Goal: Transaction & Acquisition: Purchase product/service

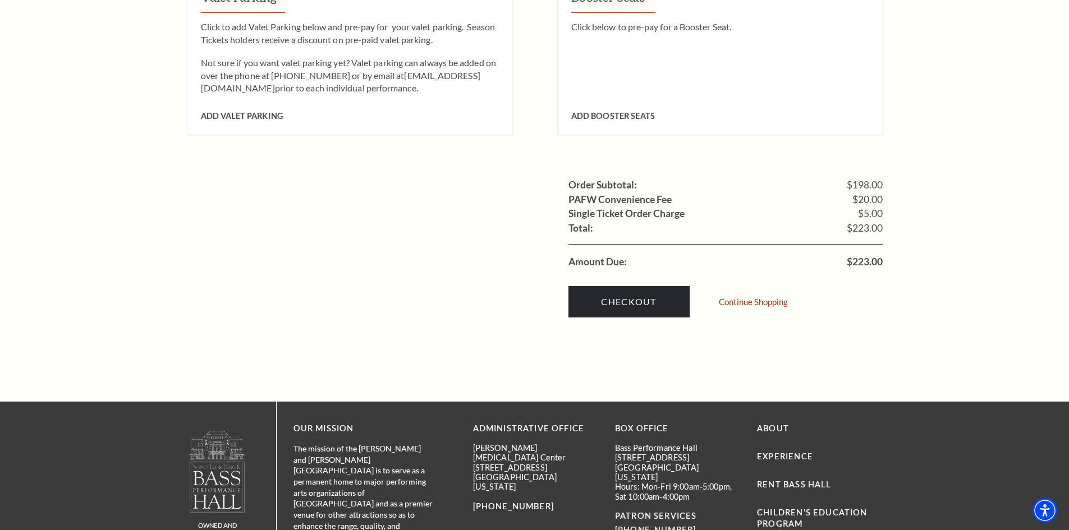
scroll to position [1010, 0]
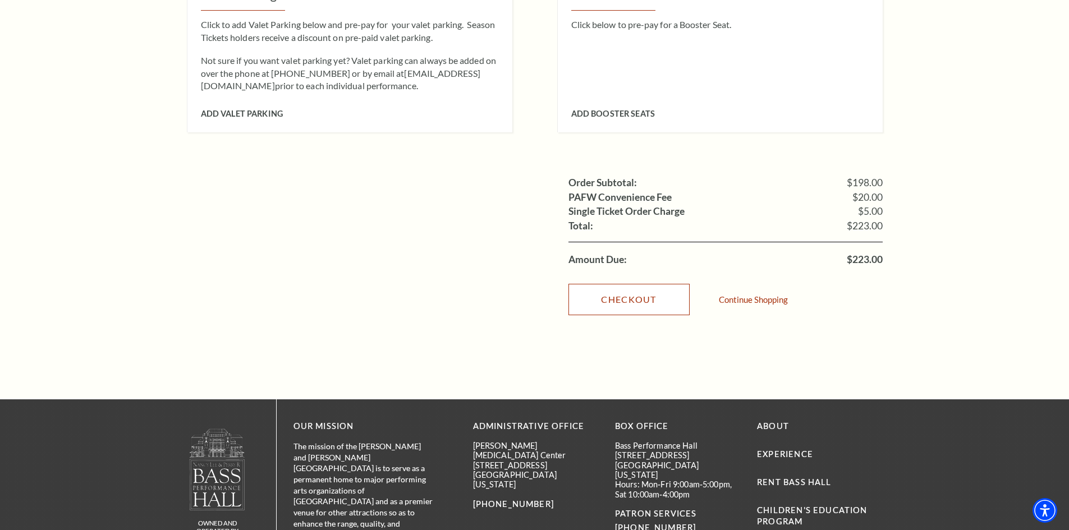
click at [624, 284] on link "Checkout" at bounding box center [628, 299] width 121 height 31
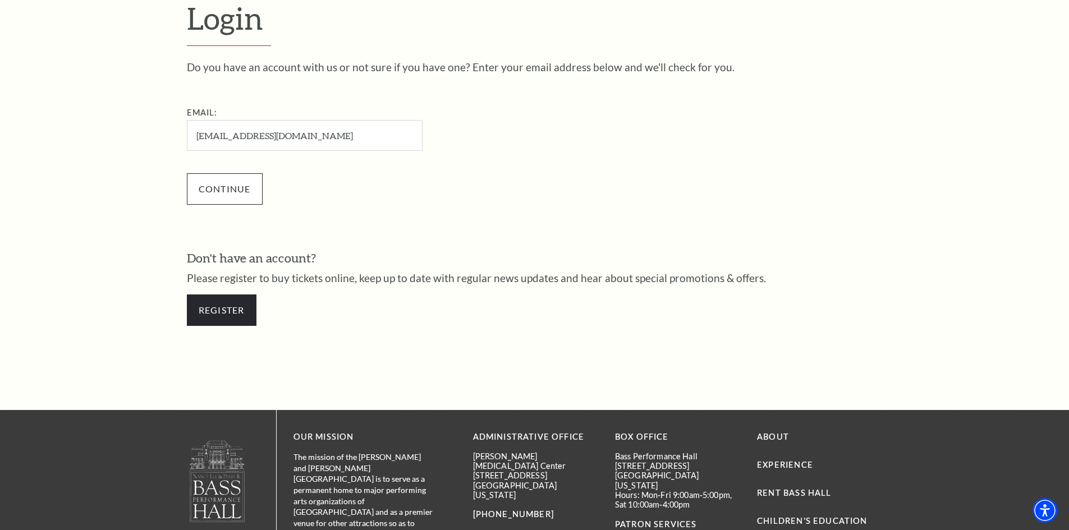
type input "[EMAIL_ADDRESS][DOMAIN_NAME]"
click at [235, 183] on input "Continue" at bounding box center [225, 188] width 76 height 31
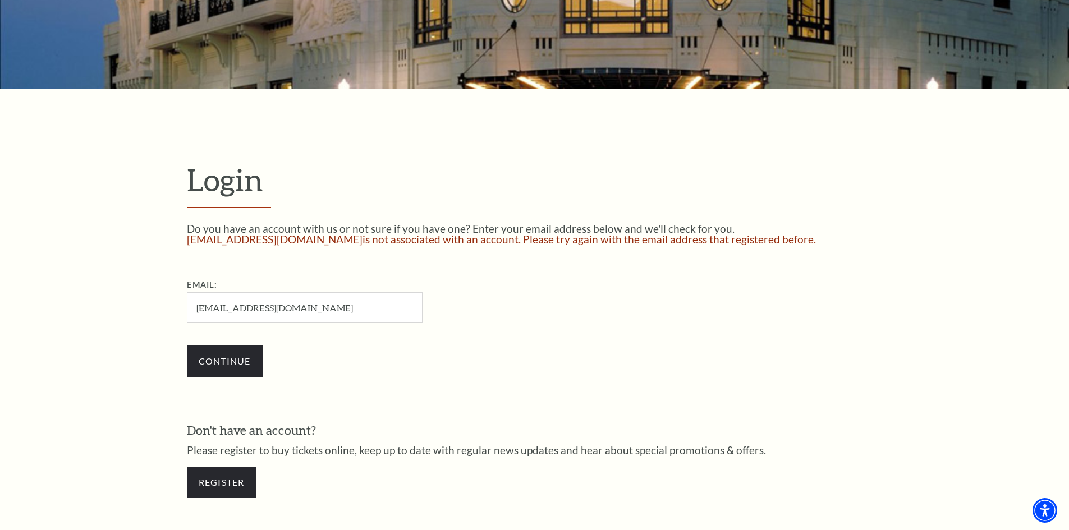
scroll to position [287, 0]
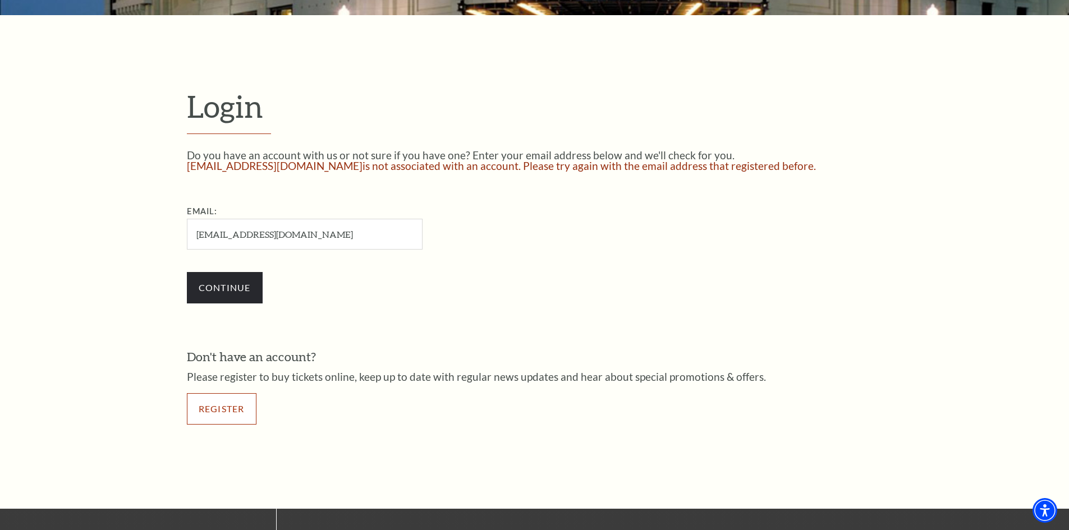
click at [214, 408] on link "Register" at bounding box center [222, 408] width 70 height 31
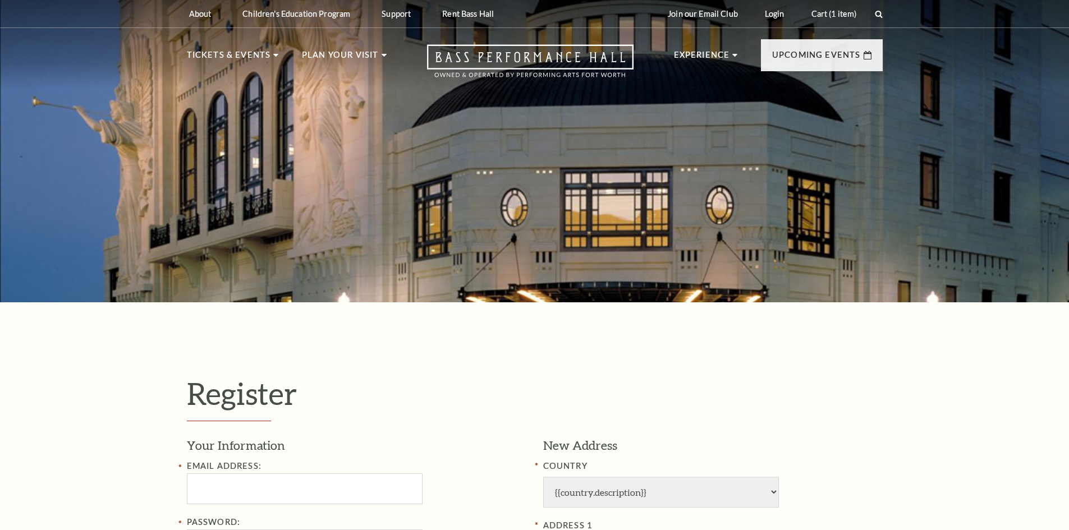
select select "1"
select select "TX"
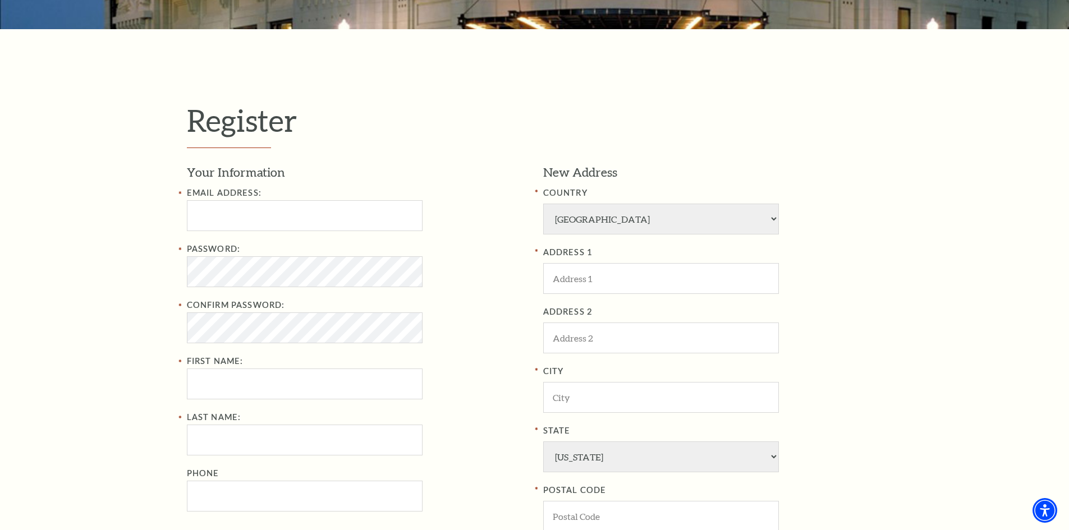
scroll to position [281, 0]
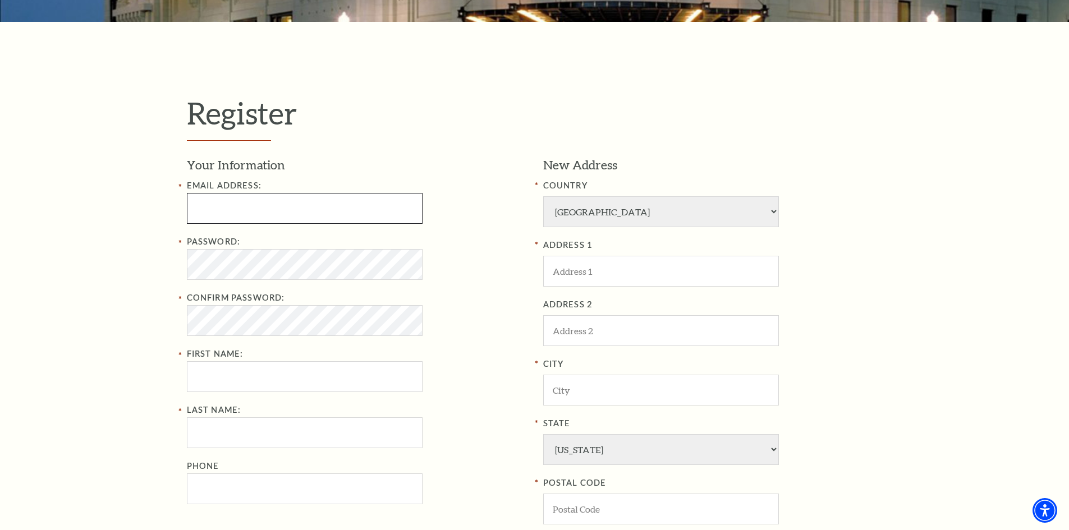
click at [254, 210] on input "Email Address:" at bounding box center [305, 208] width 236 height 31
type input "rstreck712@yahoo.com"
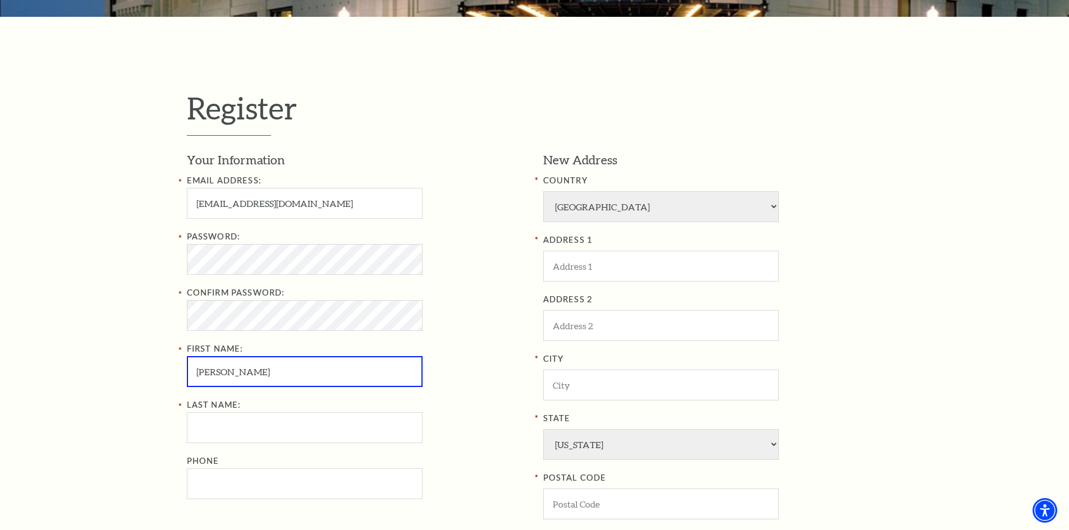
type input "Rebecca"
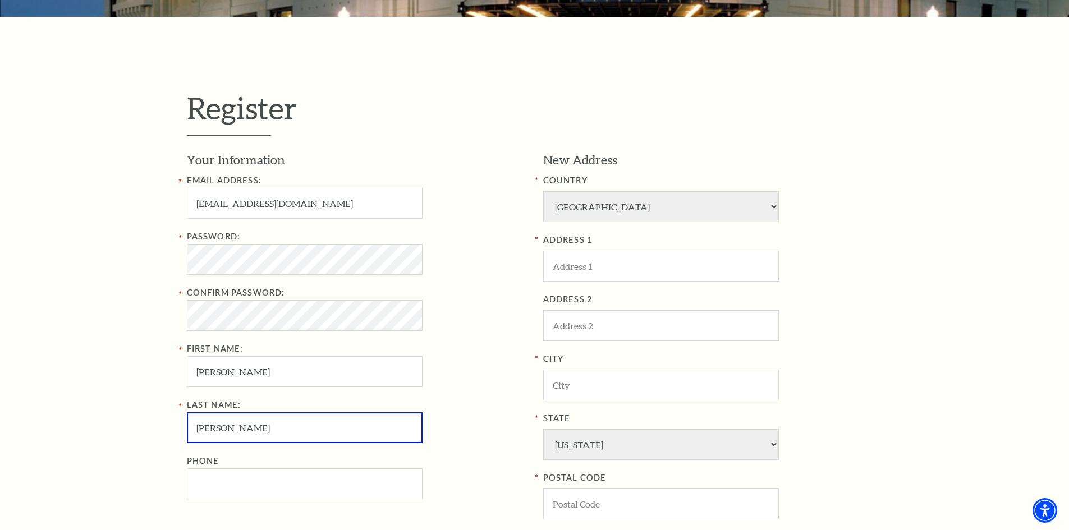
type input "Streck"
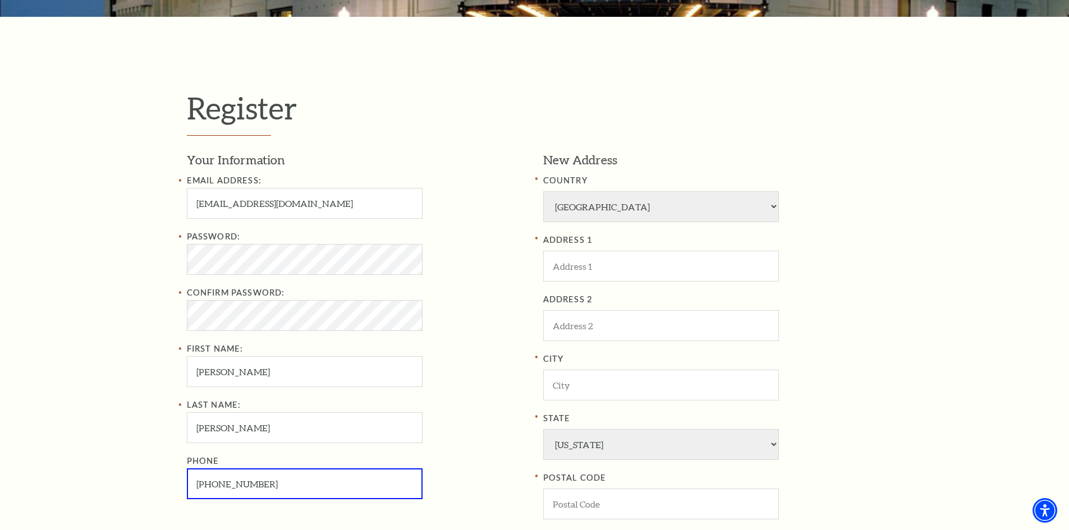
type input "817-689-1788"
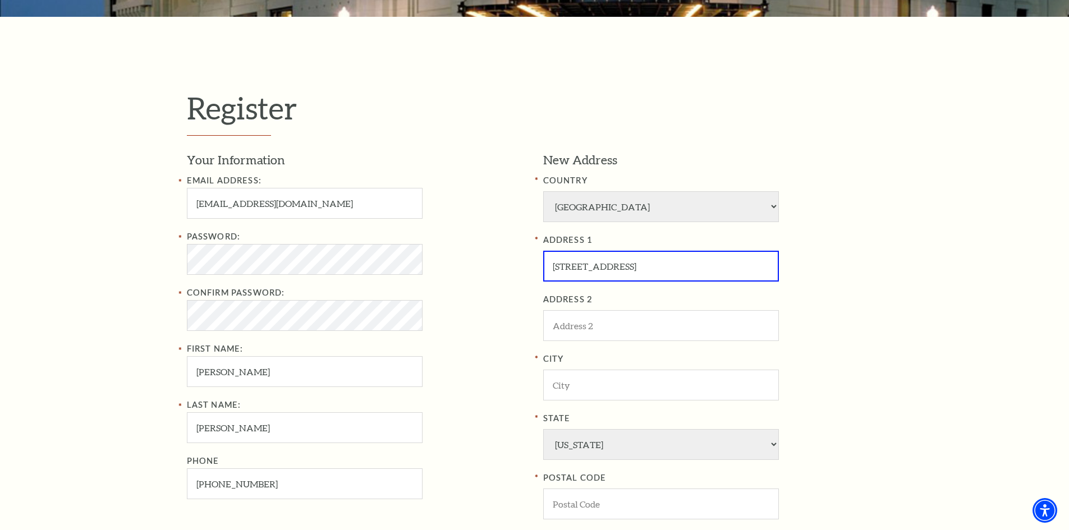
type input "12801 Northern Steppe Rd"
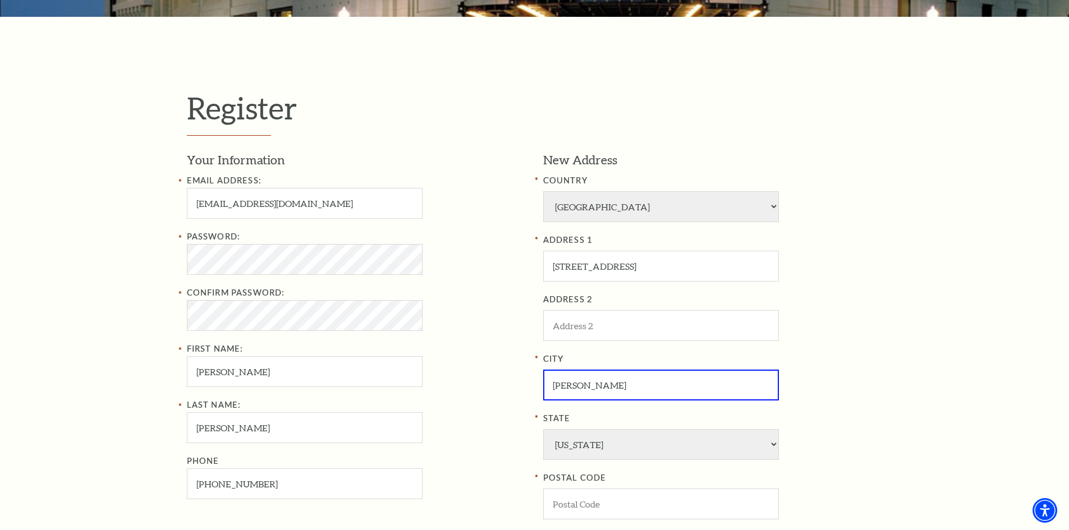
type input "Ponder"
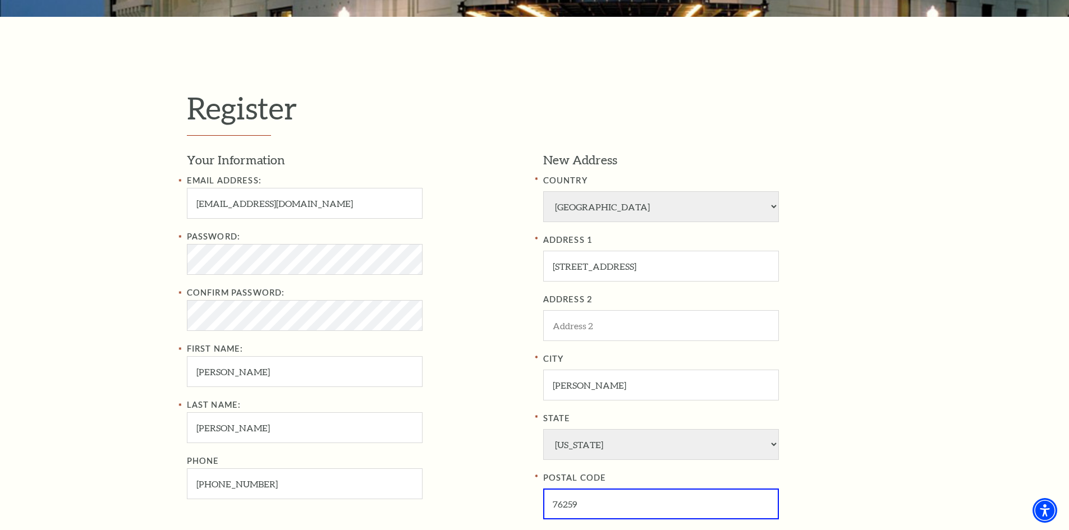
type input "76259"
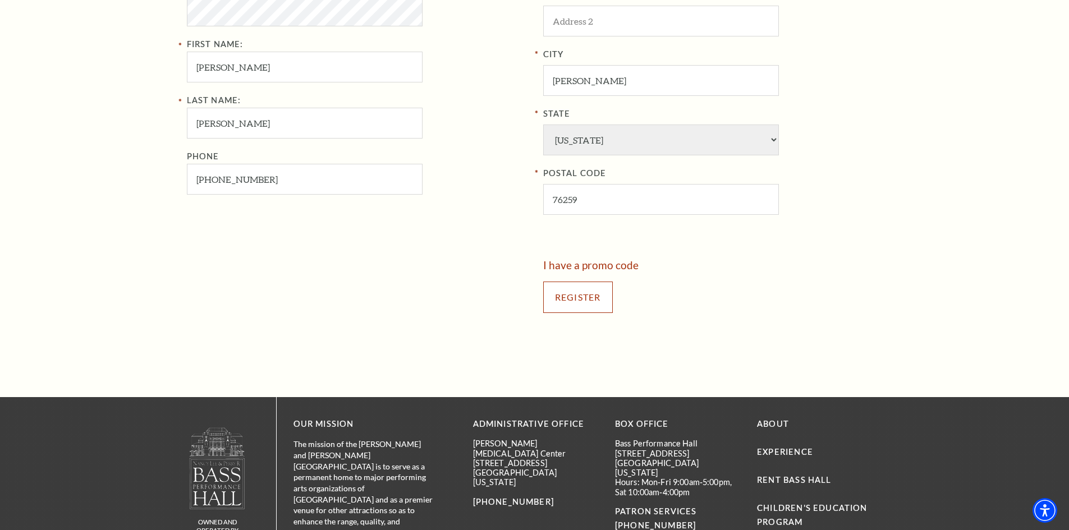
click at [569, 292] on input "Register" at bounding box center [578, 297] width 70 height 31
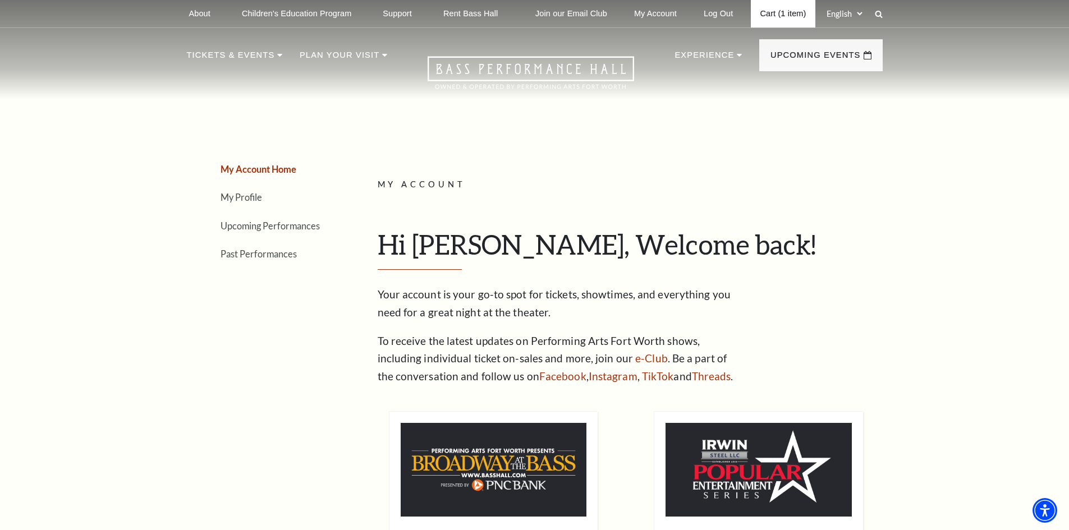
click at [781, 16] on link "Cart (1 item)" at bounding box center [783, 13] width 64 height 27
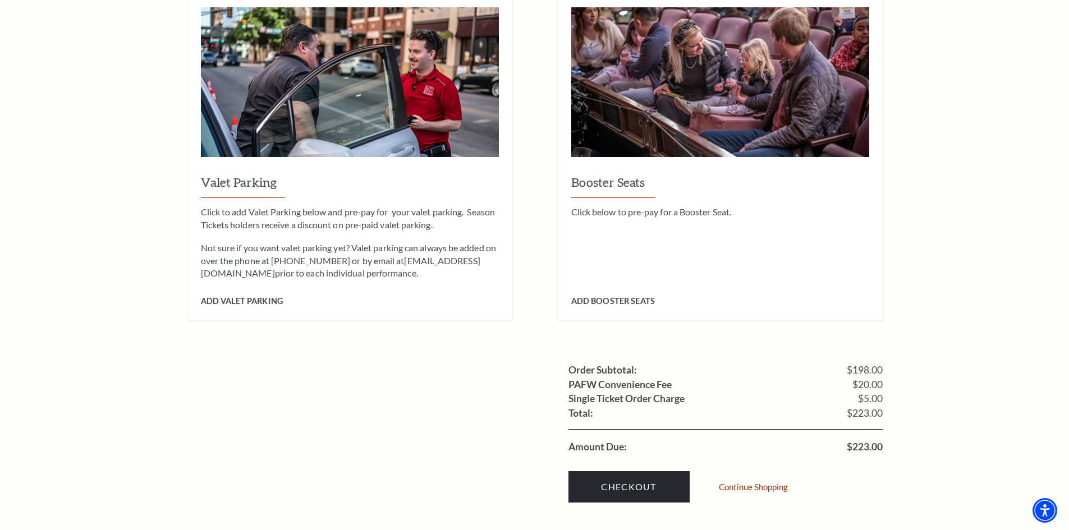
scroll to position [1066, 0]
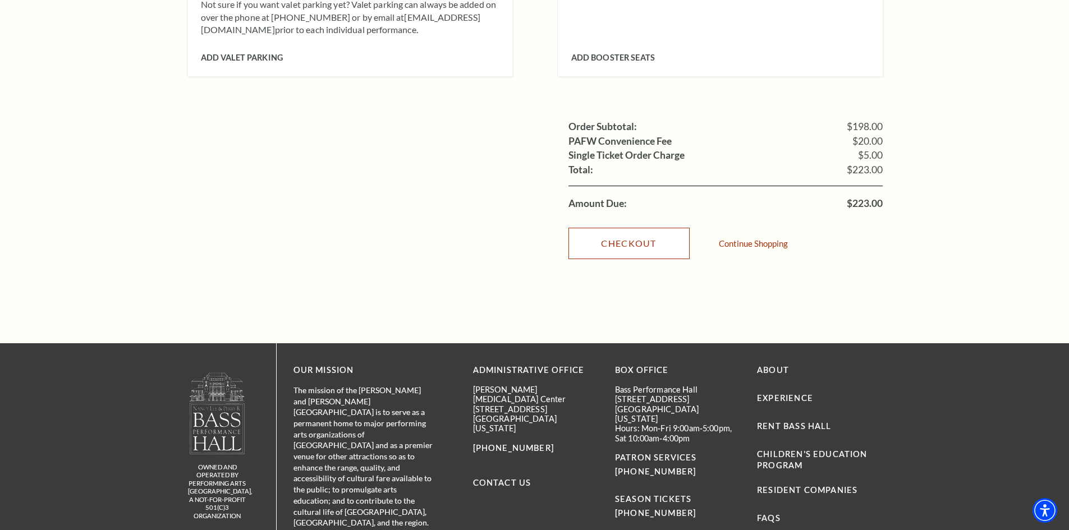
click at [646, 228] on link "Checkout" at bounding box center [628, 243] width 121 height 31
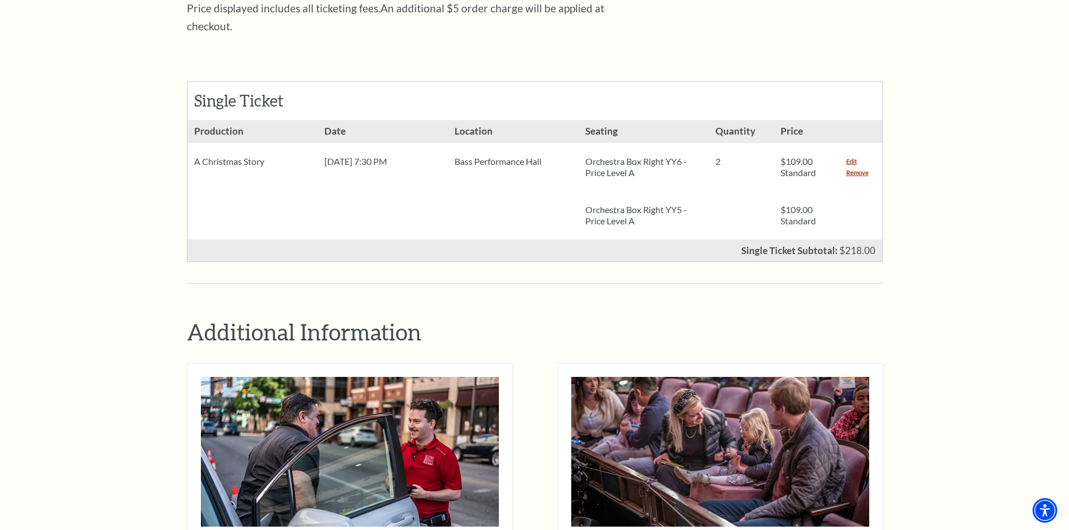
scroll to position [449, 0]
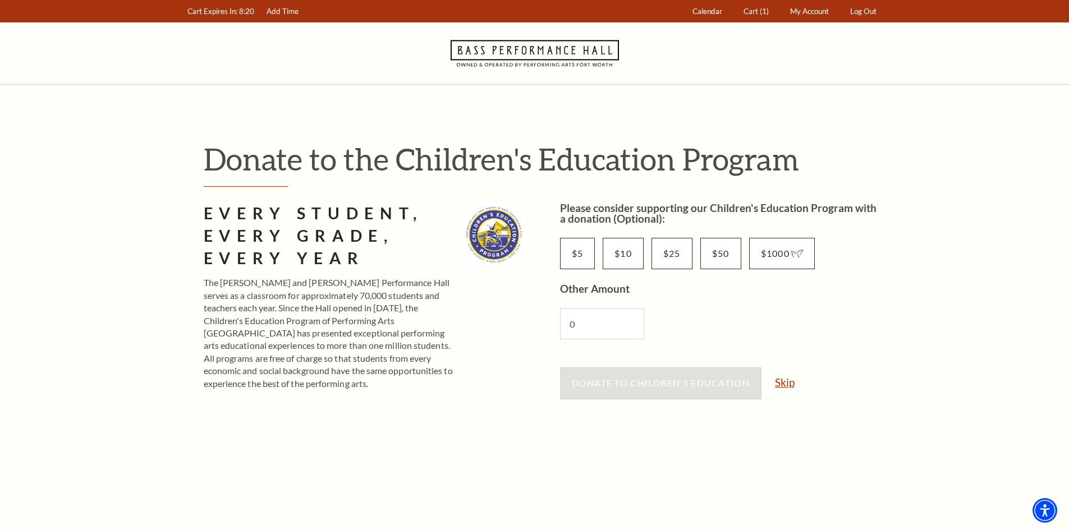
click at [791, 384] on link "Skip" at bounding box center [785, 382] width 20 height 11
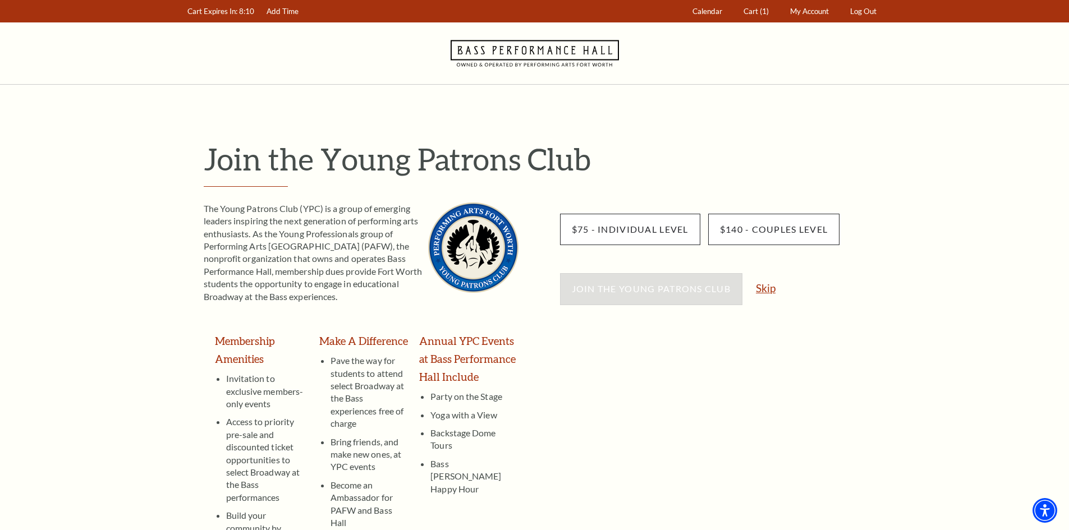
click at [764, 284] on link "Skip" at bounding box center [766, 288] width 20 height 11
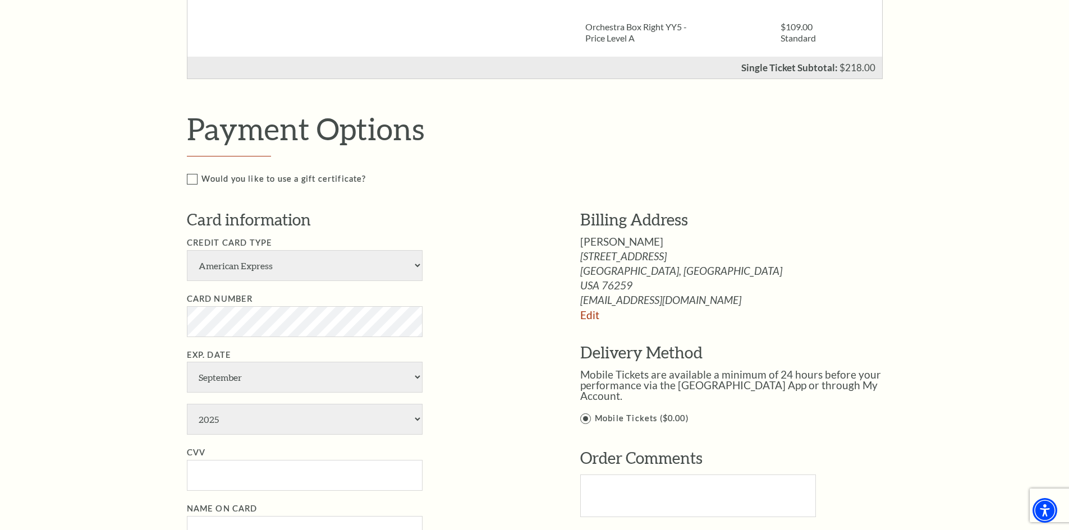
scroll to position [449, 0]
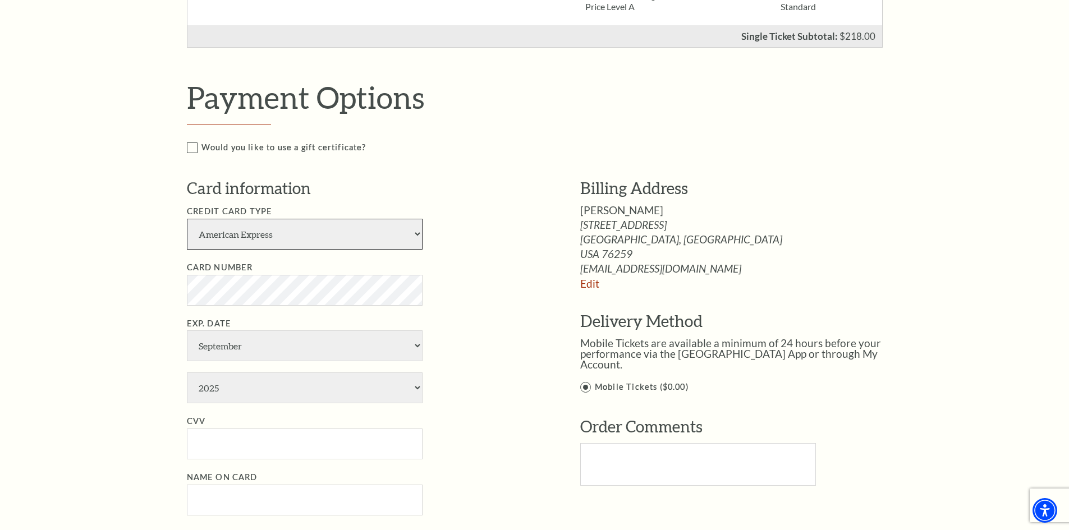
click at [410, 232] on select "American Express Visa Master Card Discover" at bounding box center [305, 234] width 236 height 31
select select "24"
click at [187, 219] on select "American Express Visa Master Card Discover" at bounding box center [305, 234] width 236 height 31
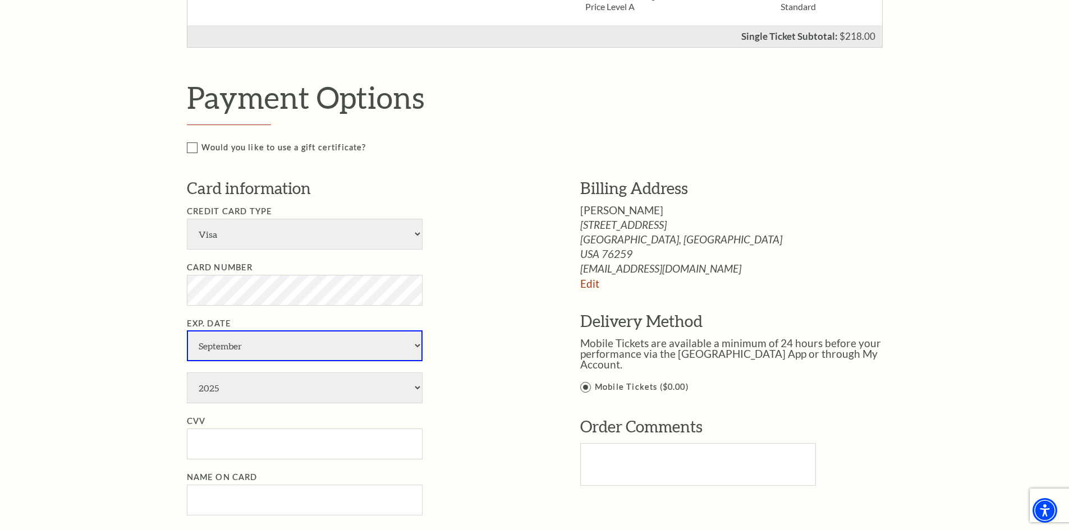
select select "3"
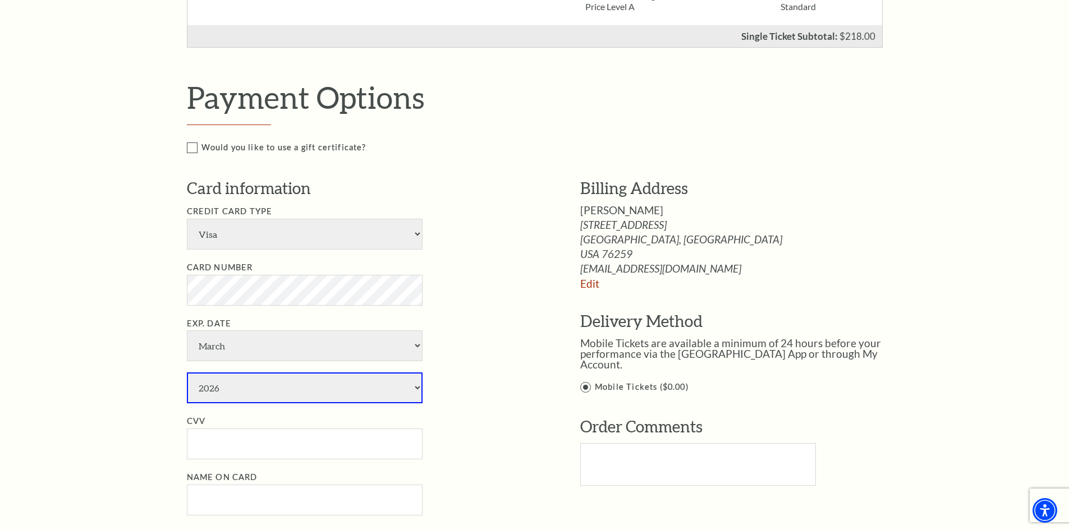
select select "2027"
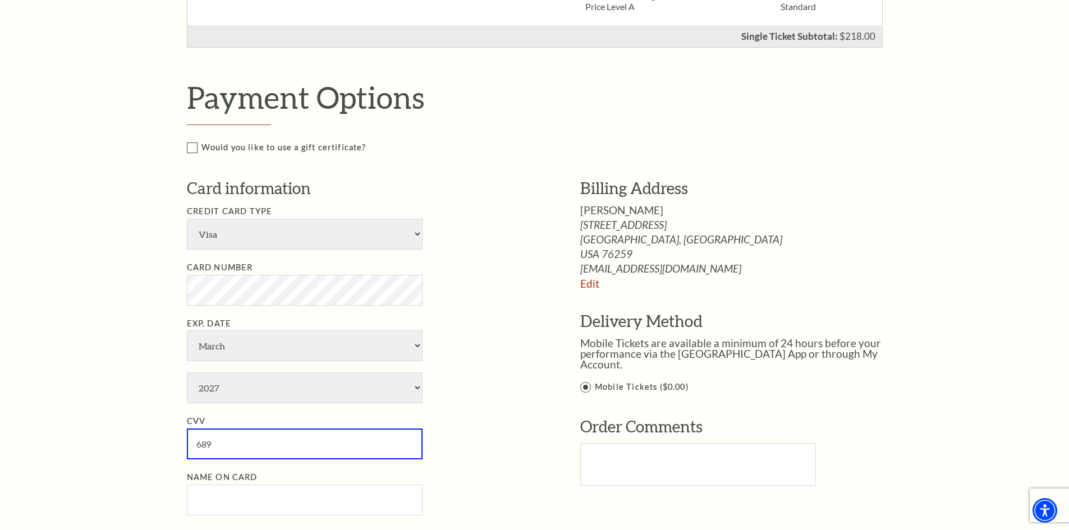
type input "689"
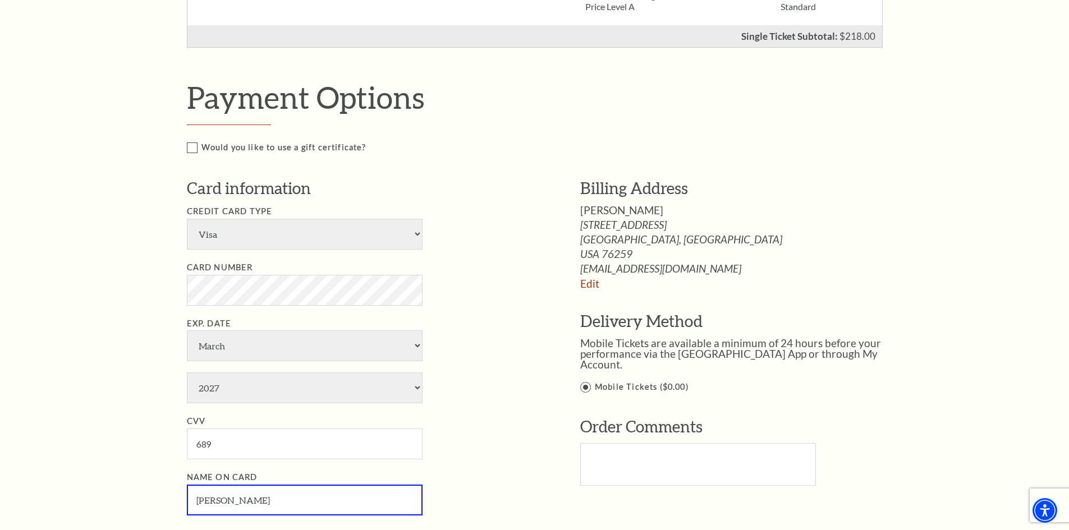
type input "[PERSON_NAME]"
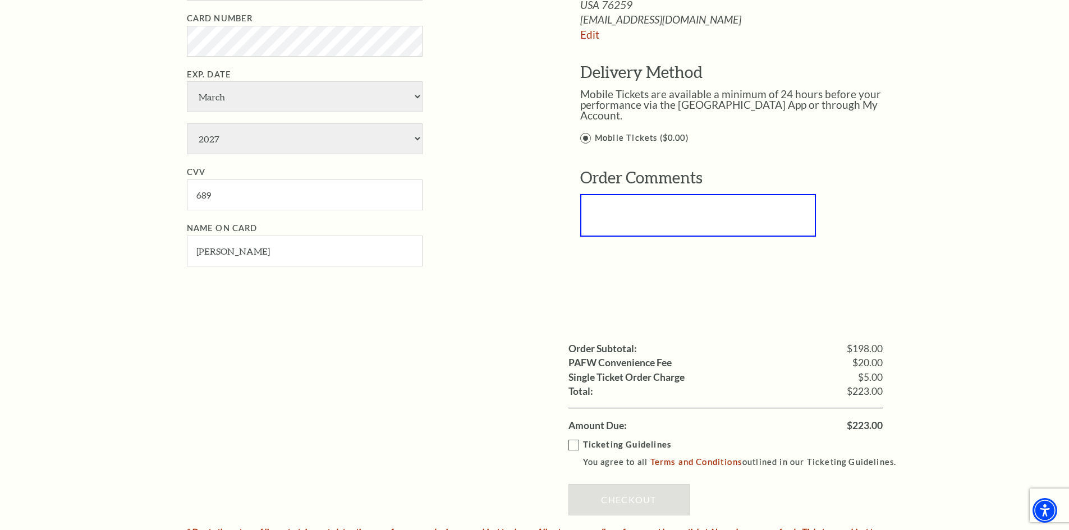
scroll to position [729, 0]
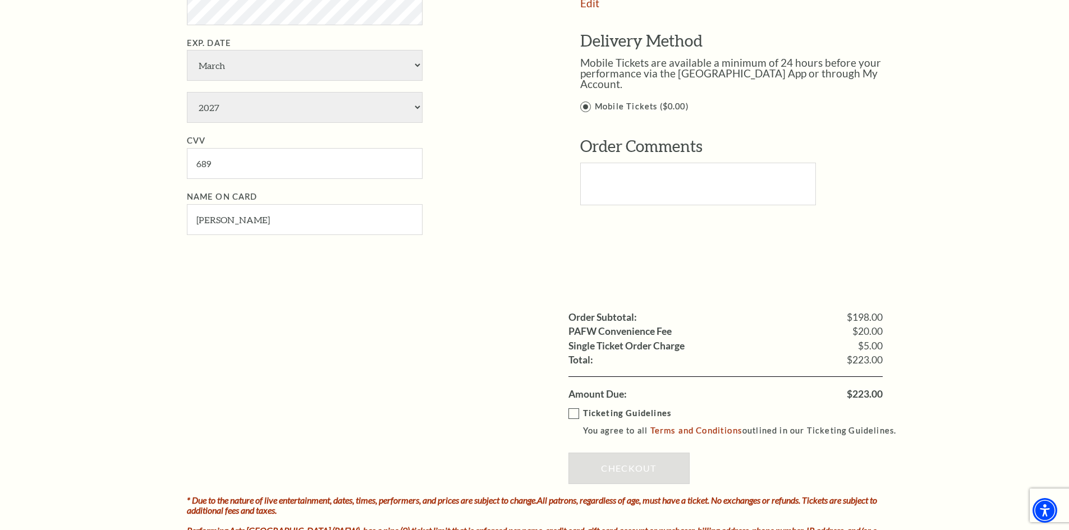
click at [572, 419] on label "Ticketing Guidelines You agree to all Terms and Conditions outlined in our Tick…" at bounding box center [737, 422] width 338 height 31
click at [0, 0] on input "Ticketing Guidelines You agree to all Terms and Conditions outlined in our Tick…" at bounding box center [0, 0] width 0 height 0
click at [622, 463] on link "Checkout" at bounding box center [628, 468] width 121 height 31
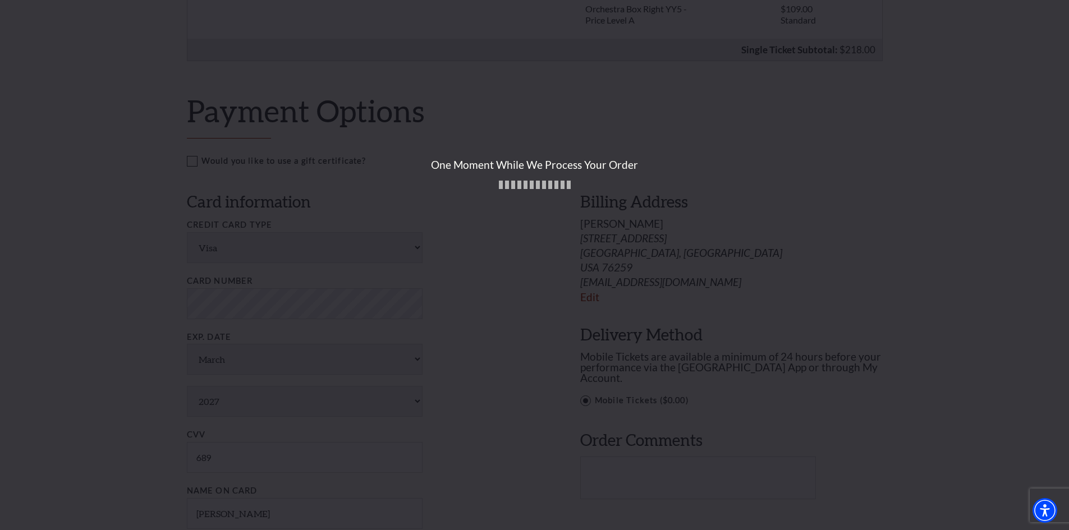
scroll to position [337, 0]
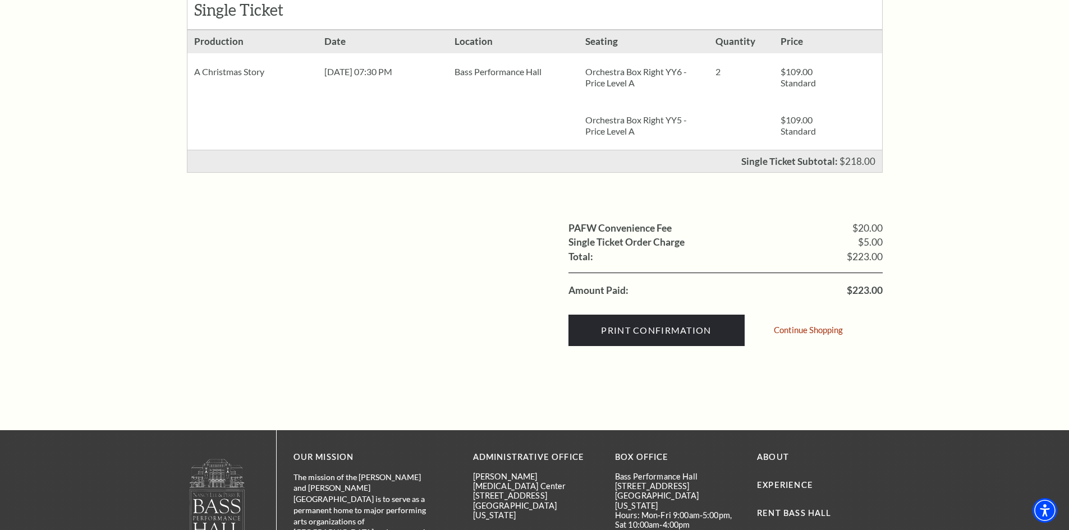
scroll to position [393, 0]
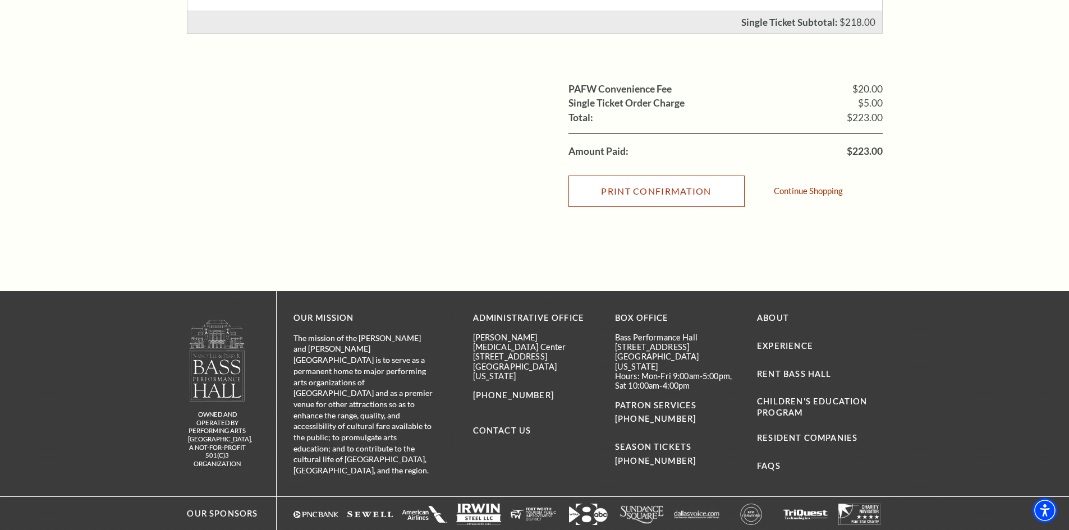
click at [661, 191] on input "Print Confirmation" at bounding box center [656, 191] width 176 height 31
click at [651, 201] on input "Print Confirmation" at bounding box center [656, 191] width 176 height 31
click at [665, 194] on input "Print Confirmation" at bounding box center [656, 191] width 176 height 31
